Goal: Navigation & Orientation: Find specific page/section

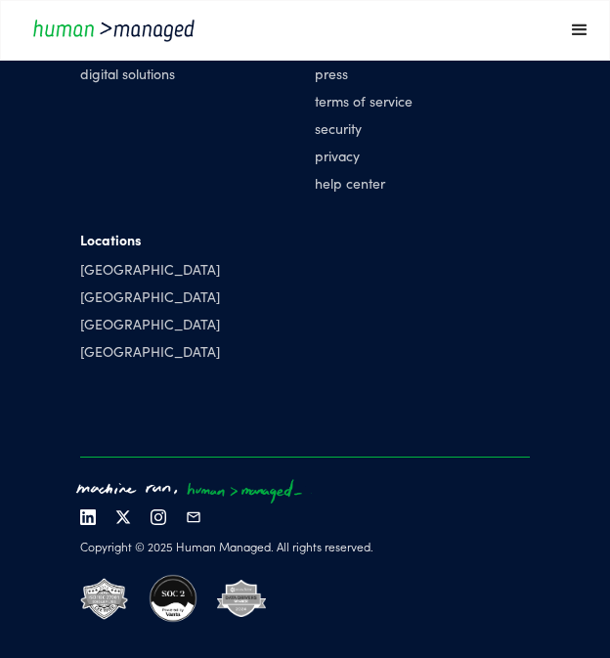
scroll to position [7042, 0]
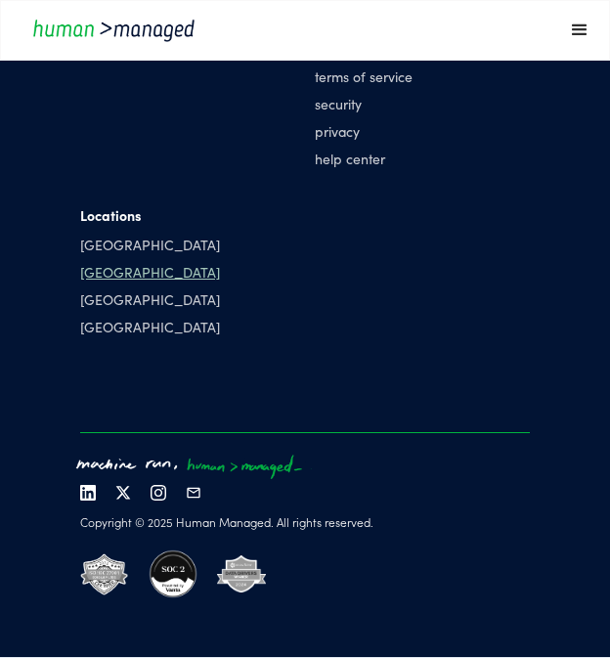
click at [108, 273] on div "[GEOGRAPHIC_DATA]" at bounding box center [150, 272] width 140 height 20
drag, startPoint x: 121, startPoint y: 273, endPoint x: 72, endPoint y: 275, distance: 48.9
click at [72, 275] on div "Solutions cyber solutions risk solutions digital solutions Human Managed about …" at bounding box center [305, 266] width 488 height 663
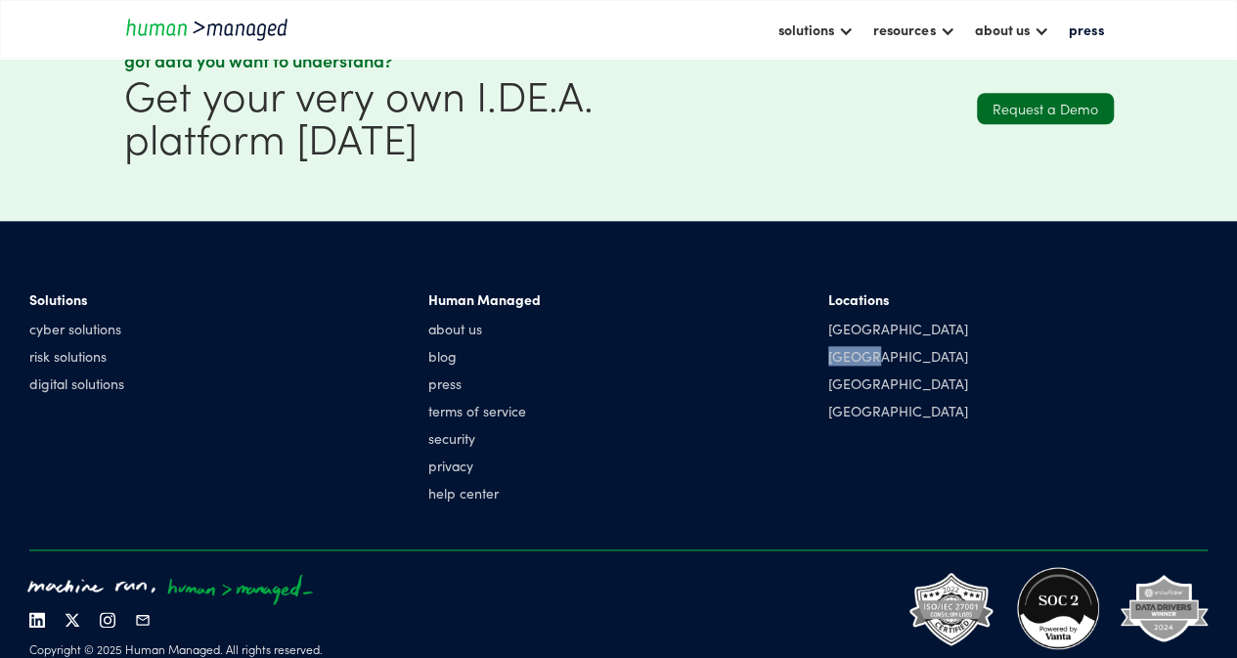
scroll to position [4698, 0]
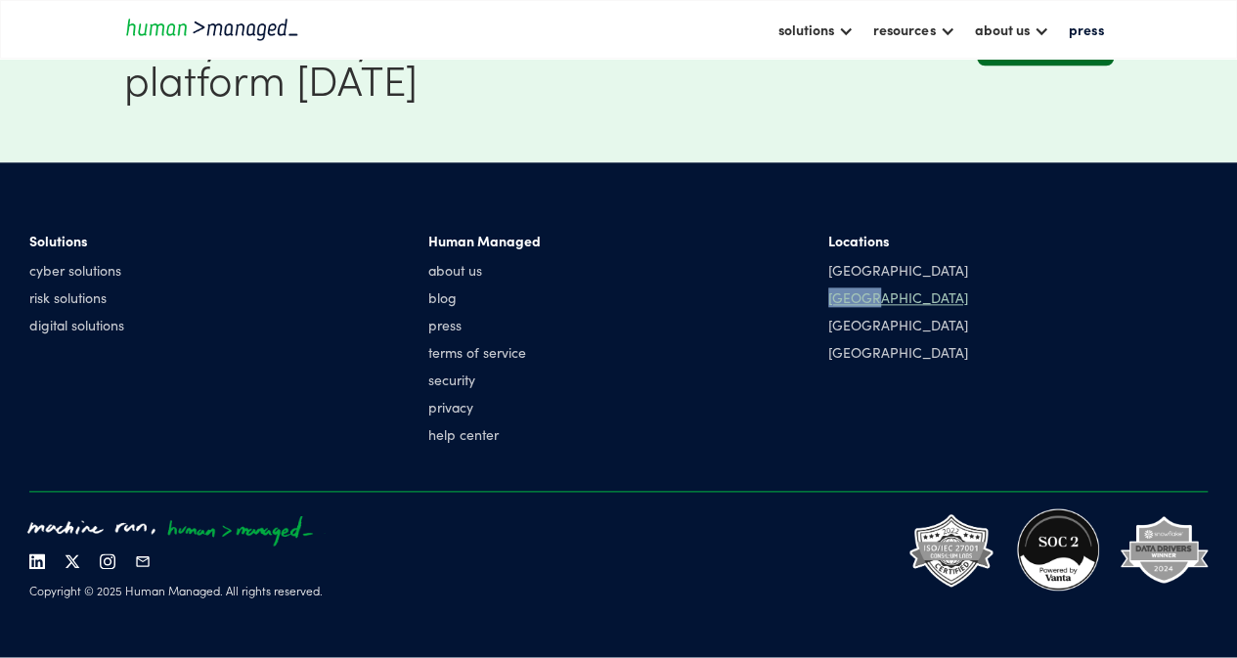
click at [609, 300] on div "[GEOGRAPHIC_DATA]" at bounding box center [898, 297] width 140 height 20
click at [594, 312] on div "Human Managed about us blog press terms of service security privacy help center" at bounding box center [617, 341] width 379 height 221
click at [443, 265] on link "about us" at bounding box center [484, 270] width 112 height 20
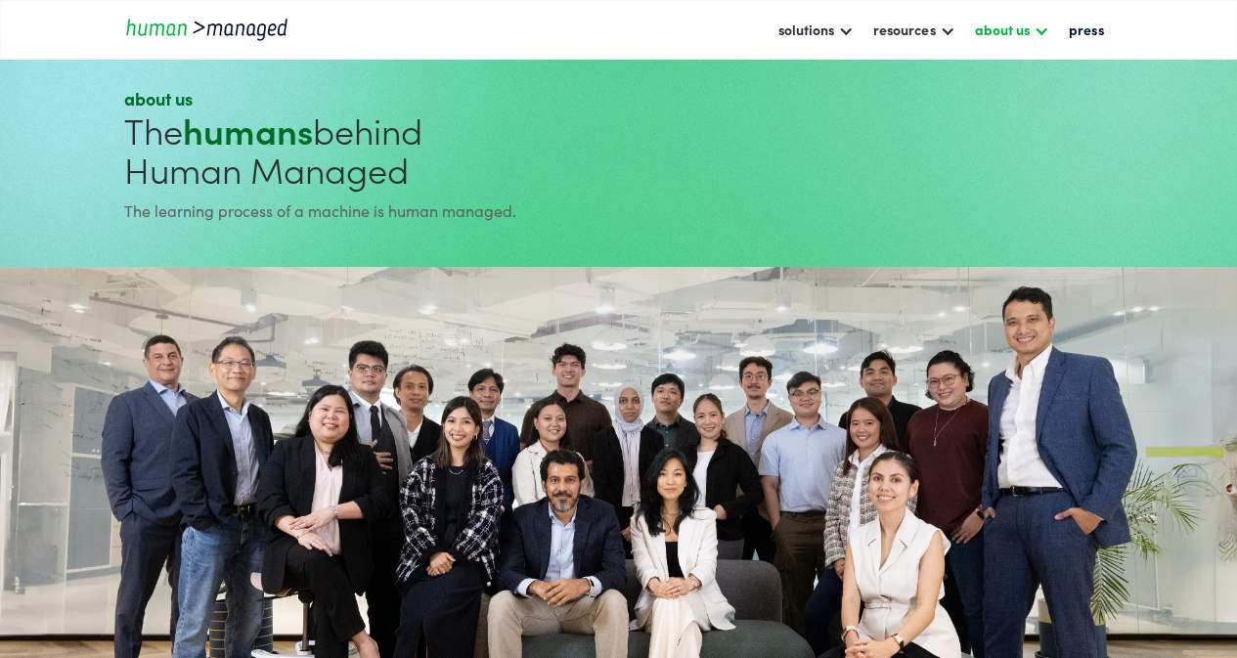
click at [1021, 38] on div "about us" at bounding box center [1001, 29] width 55 height 23
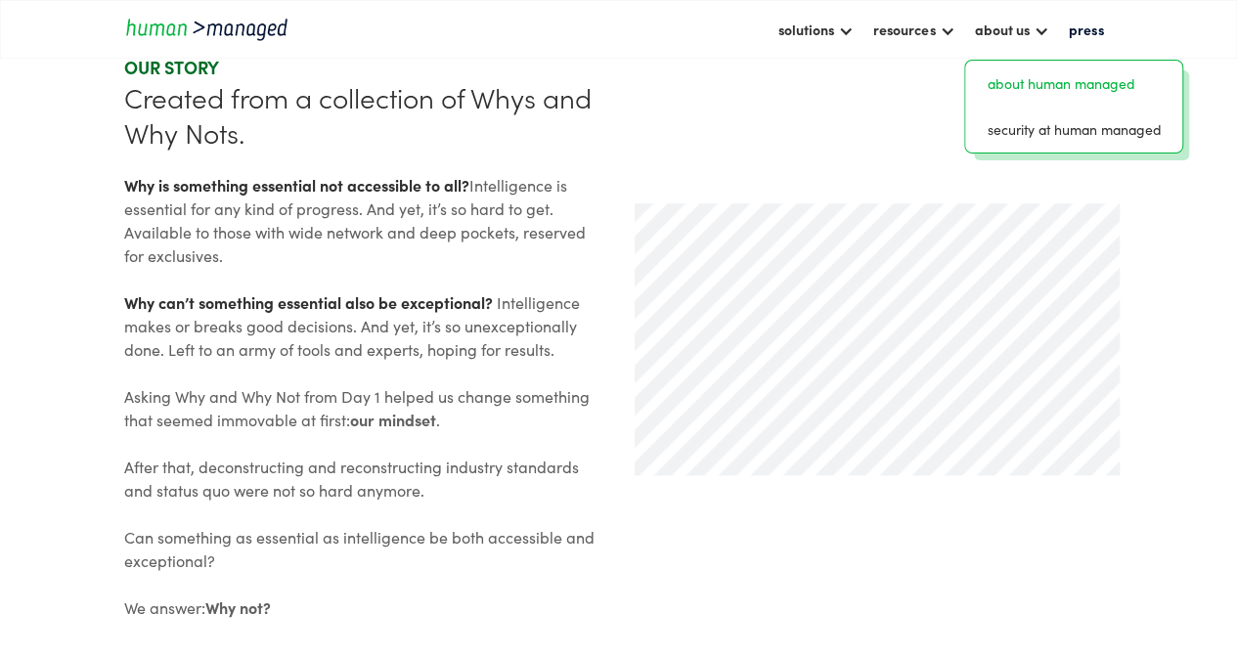
scroll to position [417, 0]
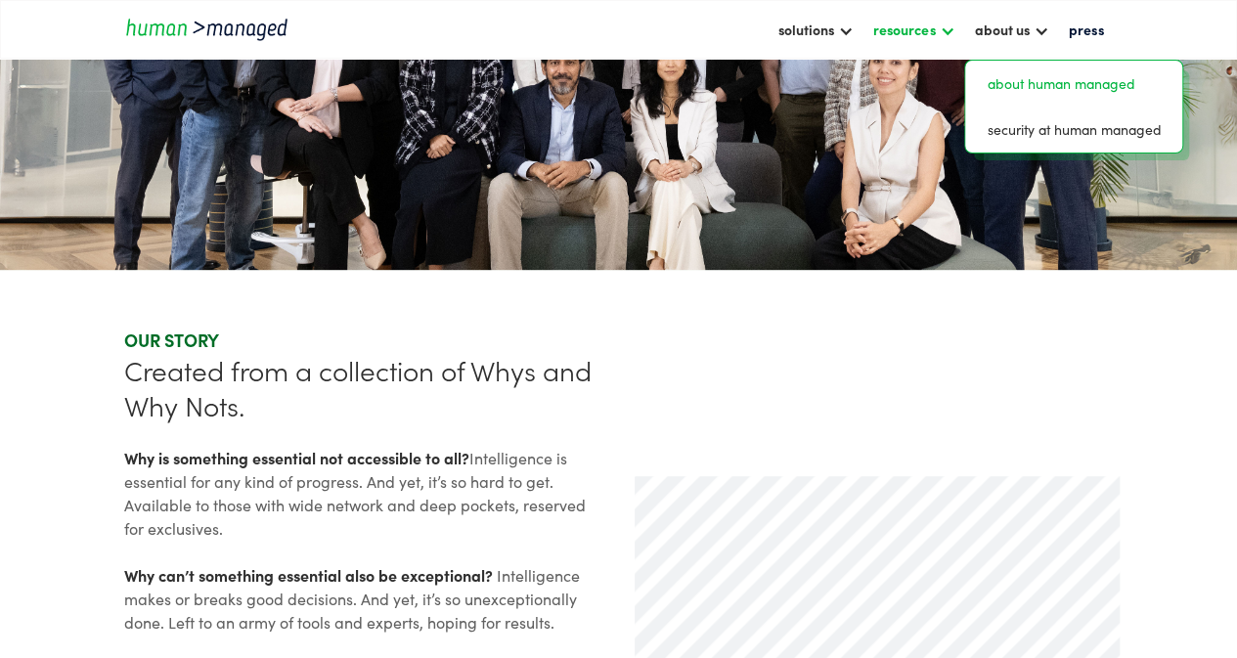
click at [928, 24] on div "resources" at bounding box center [904, 29] width 62 height 23
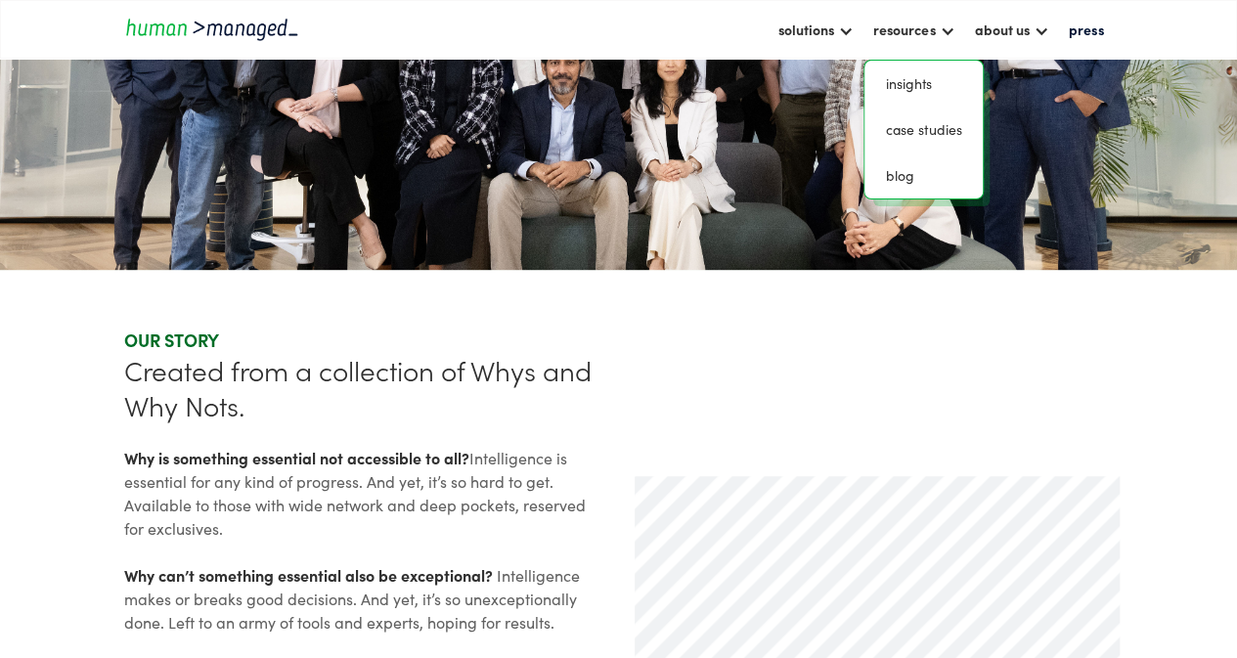
click at [247, 16] on img "home" at bounding box center [212, 29] width 176 height 26
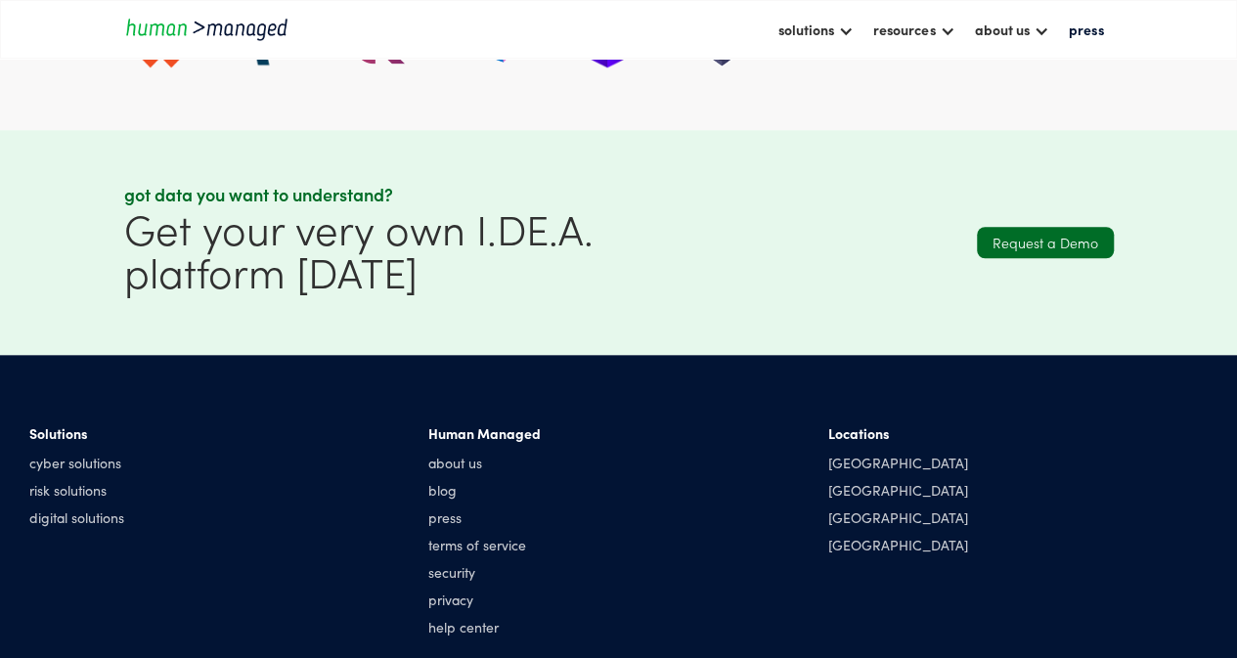
scroll to position [4698, 0]
